Goal: Transaction & Acquisition: Book appointment/travel/reservation

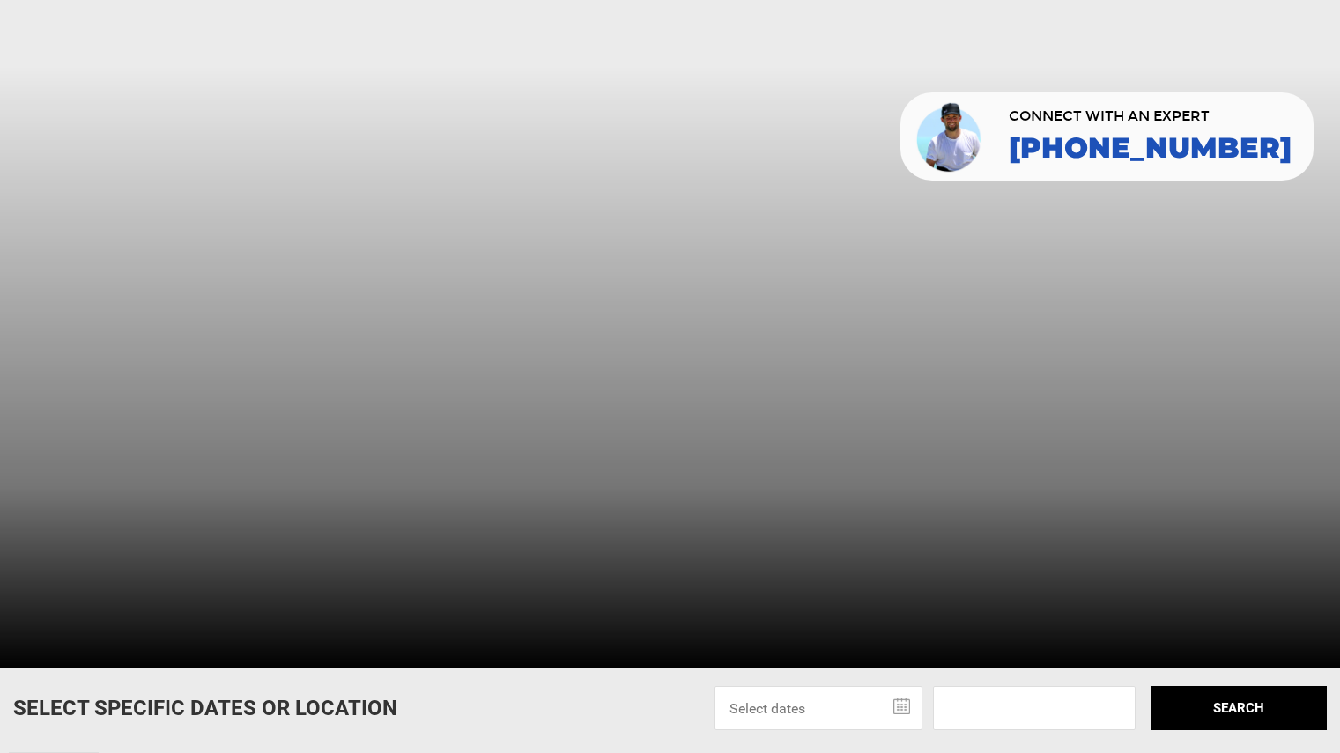
scroll to position [659, 0]
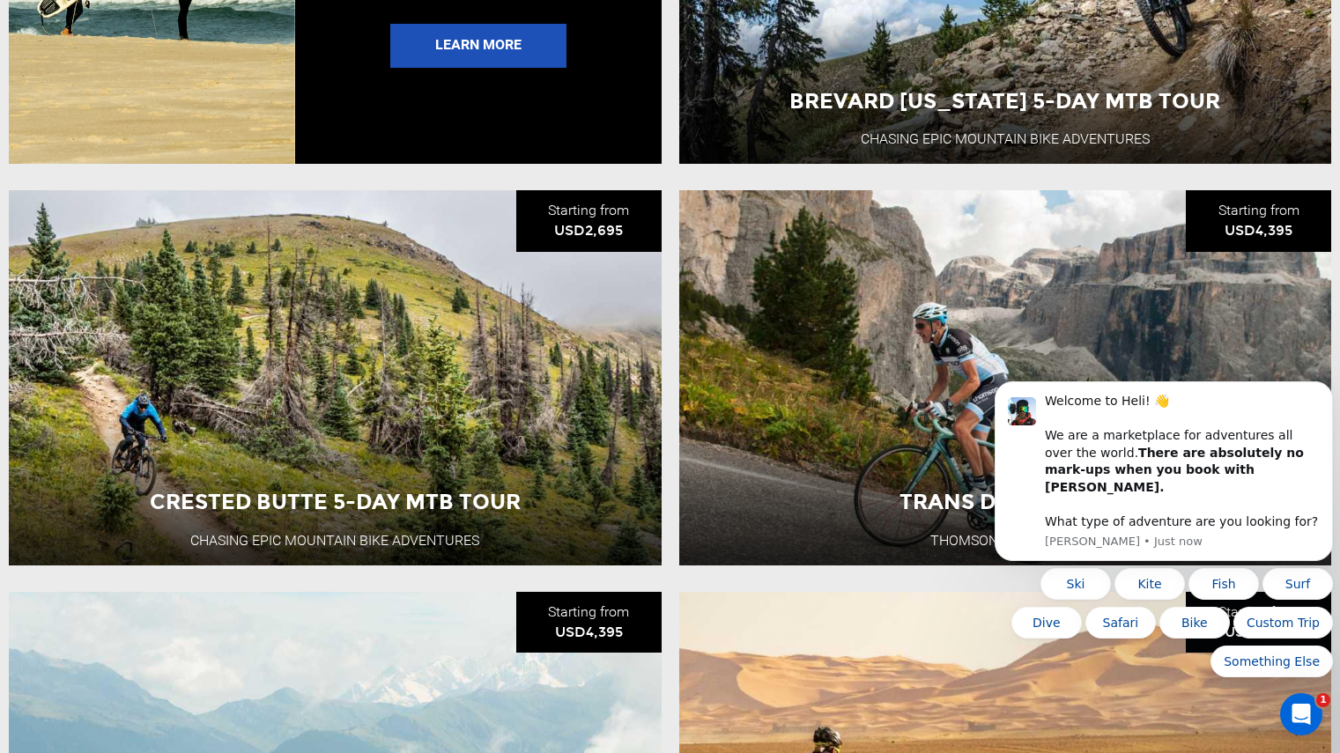
scroll to position [3875, 0]
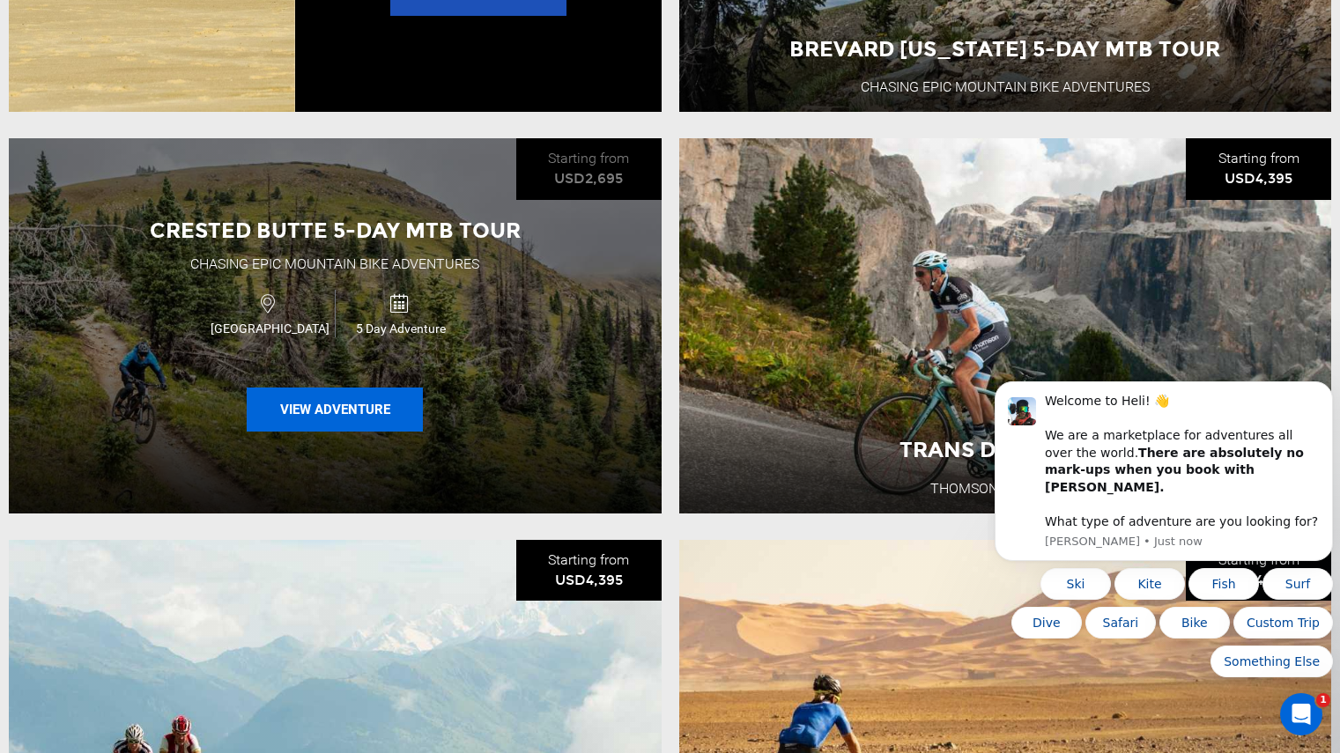
click at [359, 429] on button "View Adventure" at bounding box center [335, 410] width 176 height 44
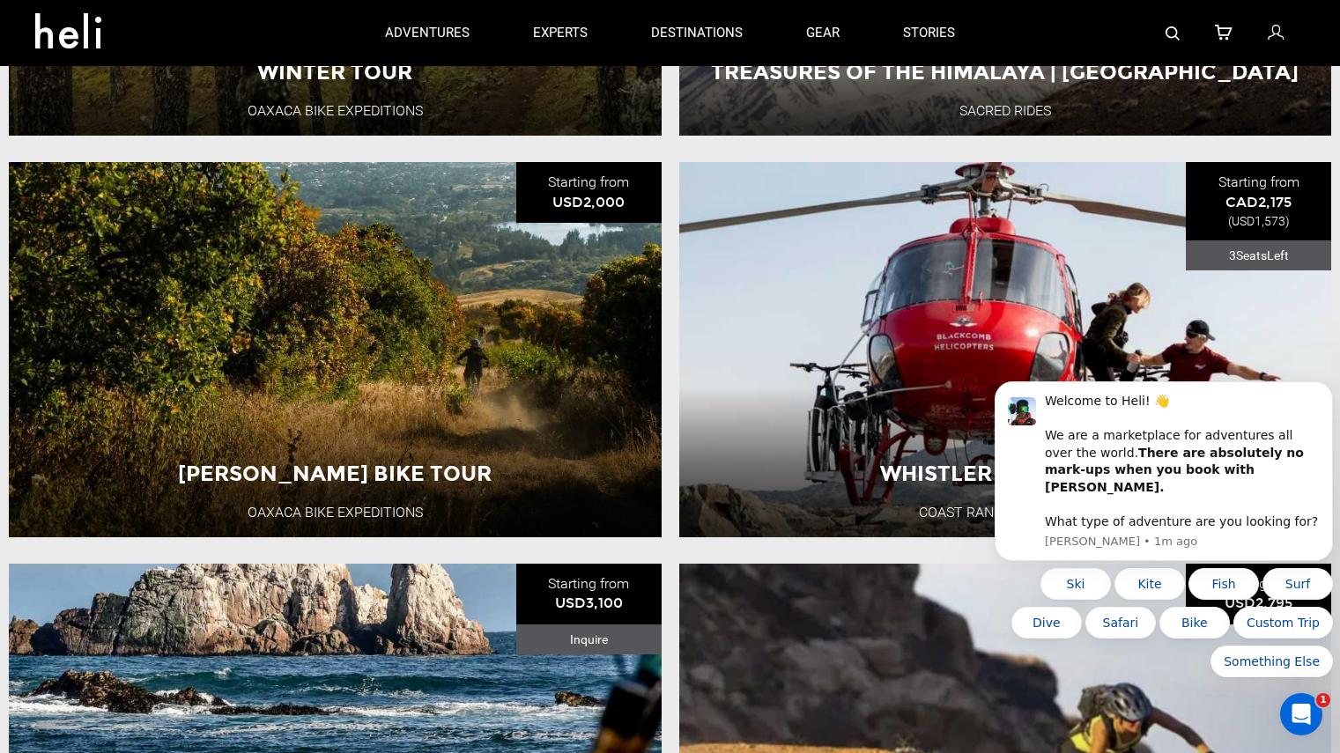
scroll to position [753, 0]
